Goal: Task Accomplishment & Management: Manage account settings

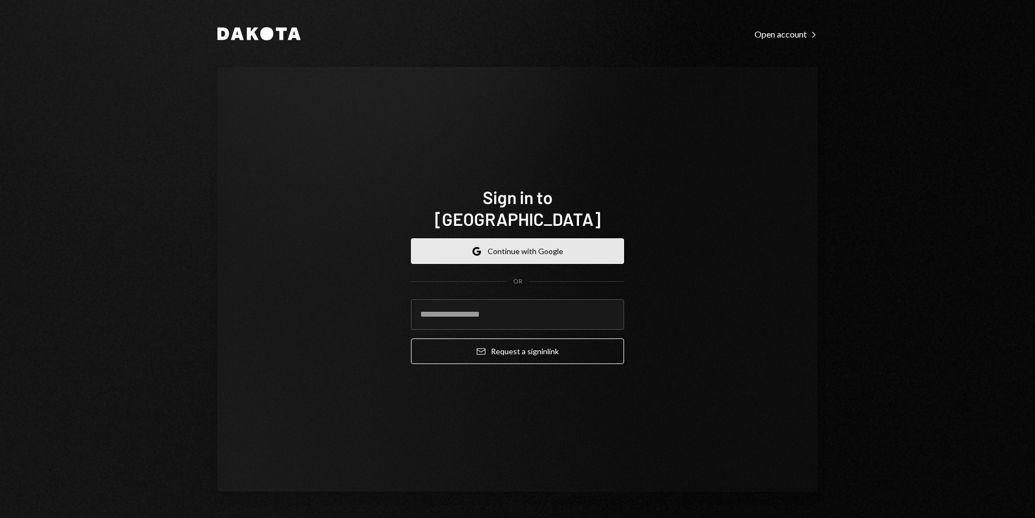
click at [478, 247] on icon "button" at bounding box center [476, 248] width 7 height 3
